Goal: Task Accomplishment & Management: Complete application form

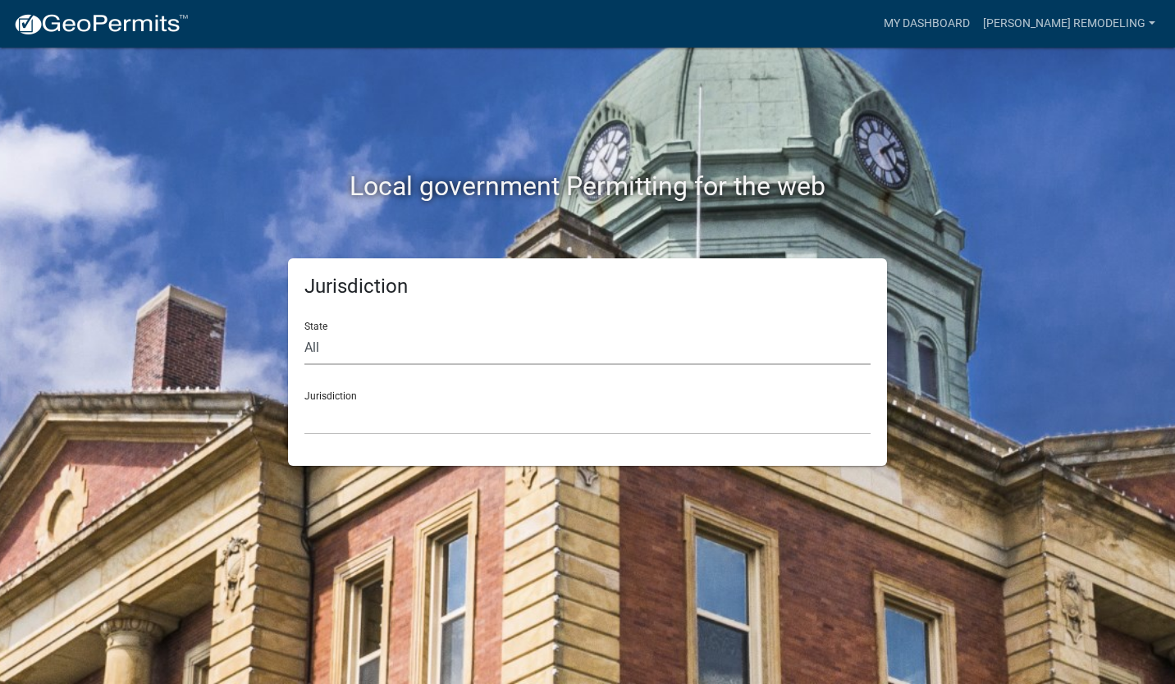
click at [359, 347] on select "All [US_STATE] [US_STATE] [US_STATE] [US_STATE] [US_STATE] [US_STATE] [US_STATE…" at bounding box center [587, 349] width 566 height 34
select select "[US_STATE]"
click at [304, 332] on select "All [US_STATE] [US_STATE] [US_STATE] [US_STATE] [US_STATE] [US_STATE] [US_STATE…" at bounding box center [587, 349] width 566 height 34
click at [364, 423] on select "City of [GEOGRAPHIC_DATA], [US_STATE] City of [GEOGRAPHIC_DATA], [US_STATE] Cit…" at bounding box center [587, 418] width 566 height 34
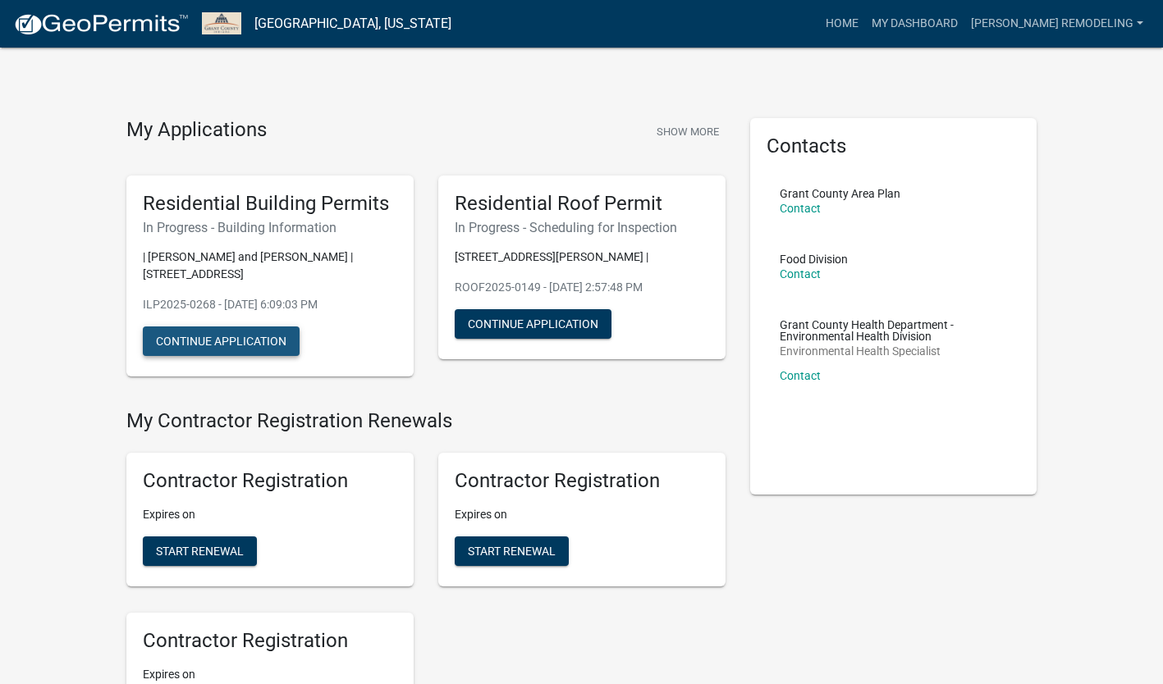
click at [256, 341] on button "Continue Application" at bounding box center [221, 342] width 157 height 30
